Goal: Navigation & Orientation: Find specific page/section

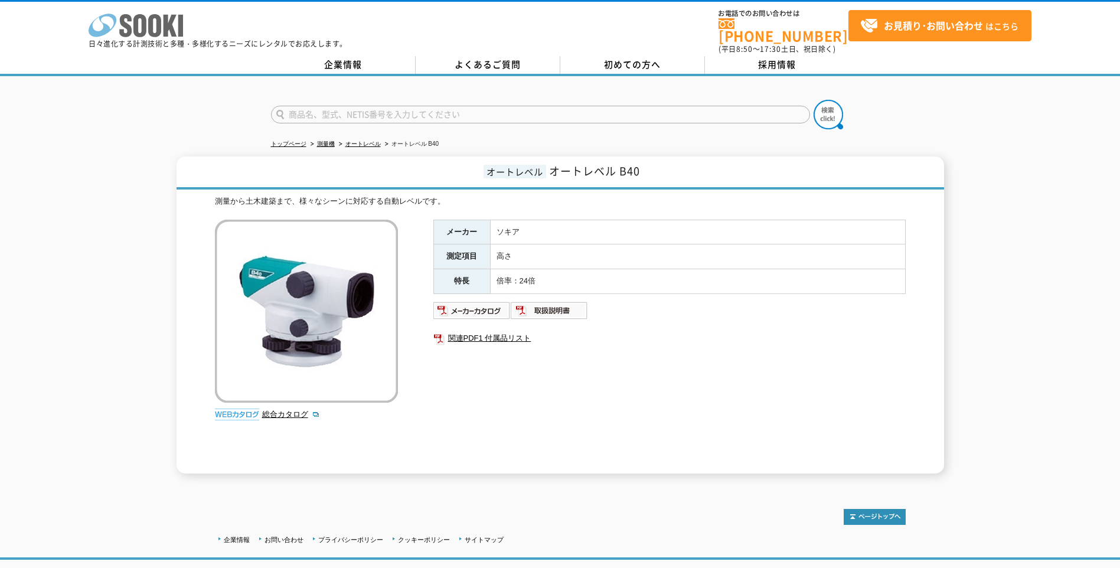
click at [106, 23] on icon "株式会社 ソーキ" at bounding box center [136, 26] width 94 height 24
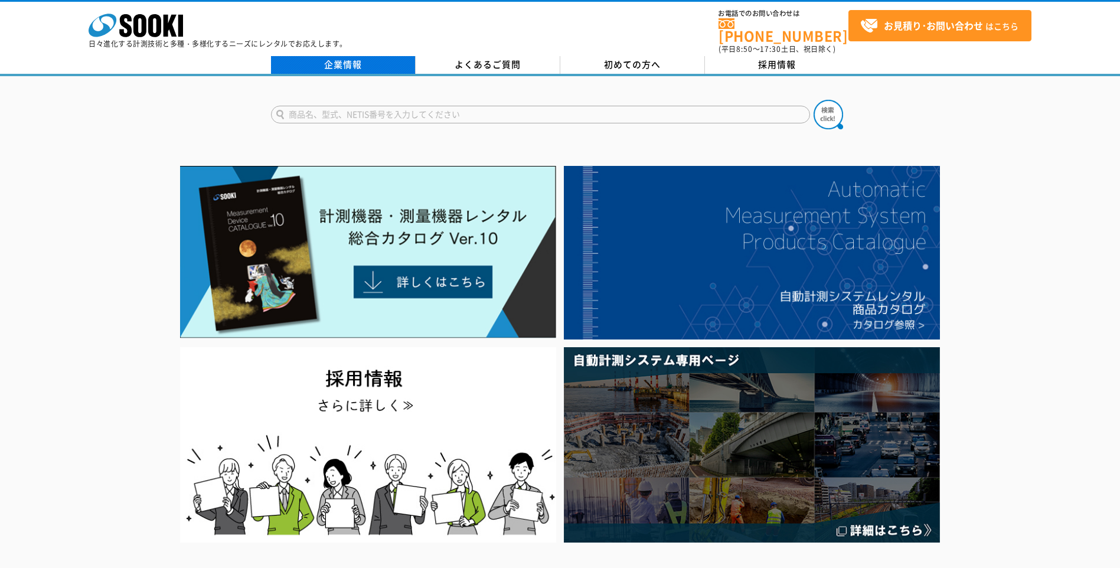
click at [372, 57] on link "企業情報" at bounding box center [343, 65] width 145 height 18
